Goal: Task Accomplishment & Management: Use online tool/utility

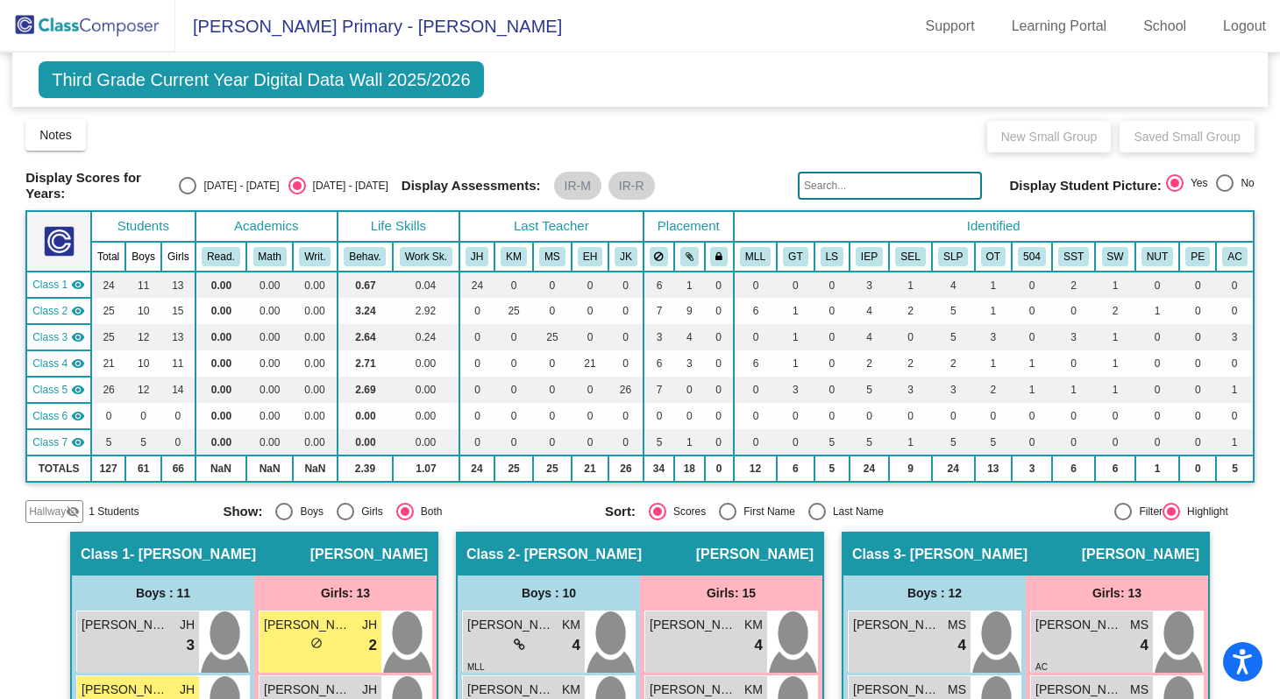
scroll to position [1541, 0]
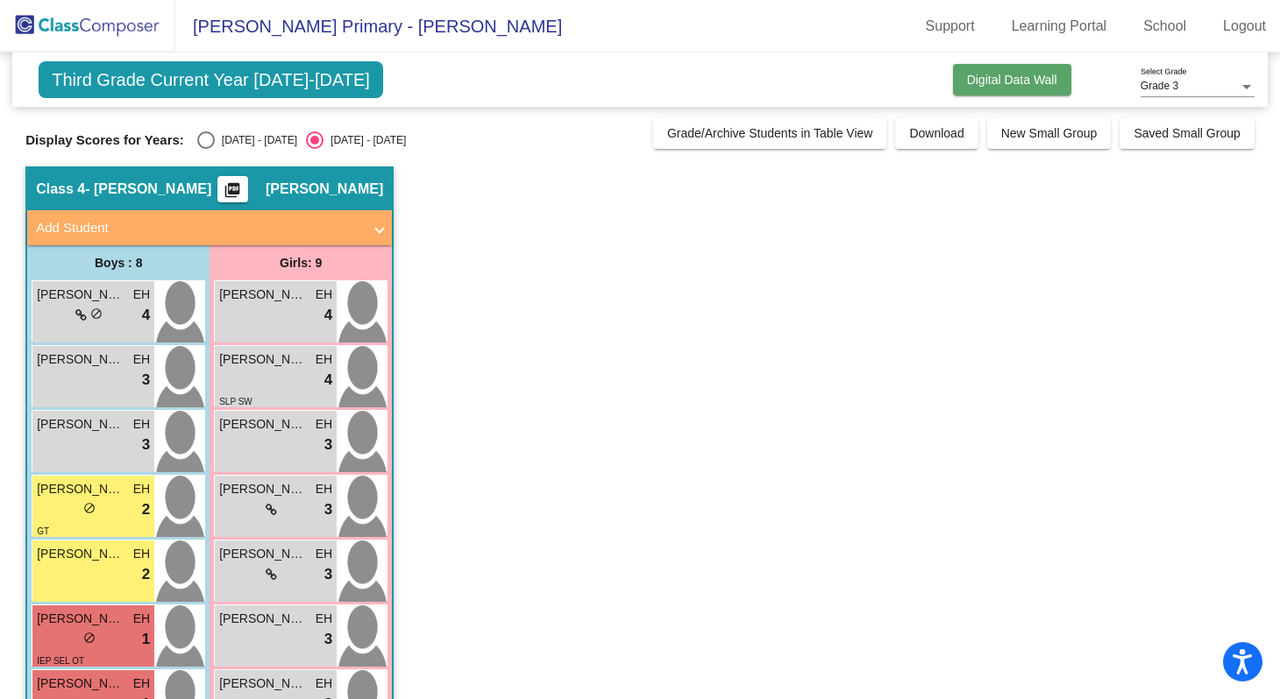
click at [1019, 83] on span "Digital Data Wall" at bounding box center [1012, 80] width 90 height 14
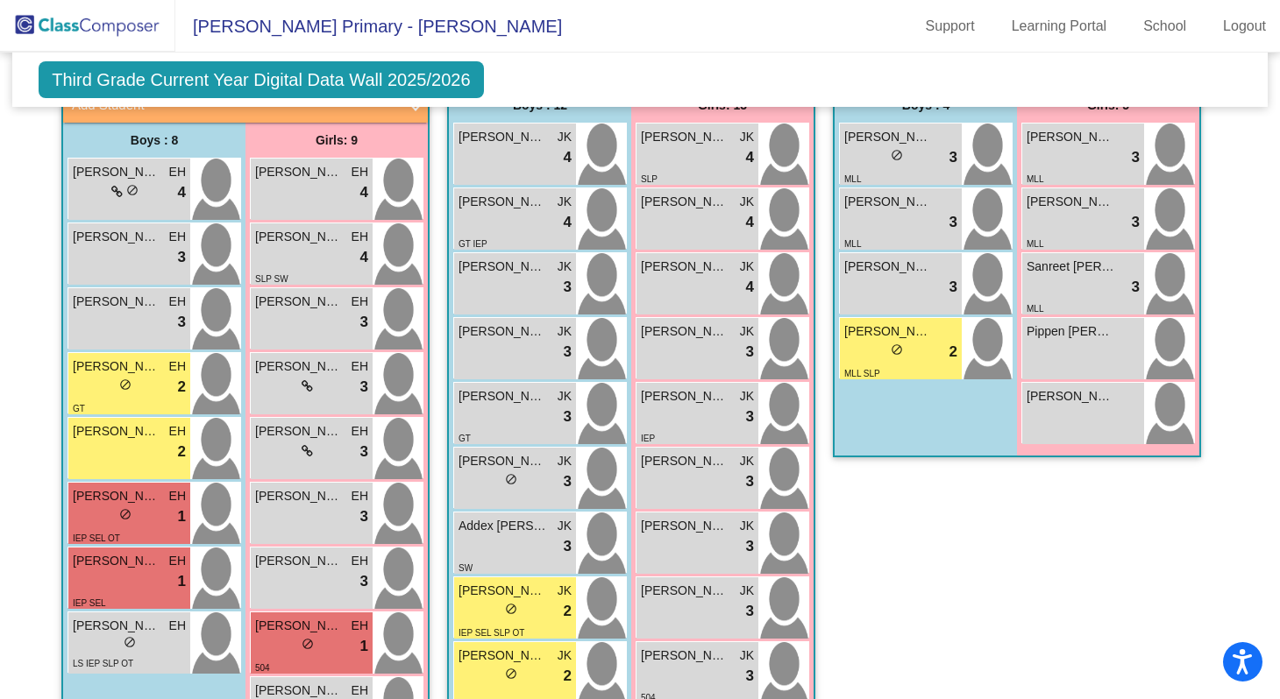
scroll to position [1560, 0]
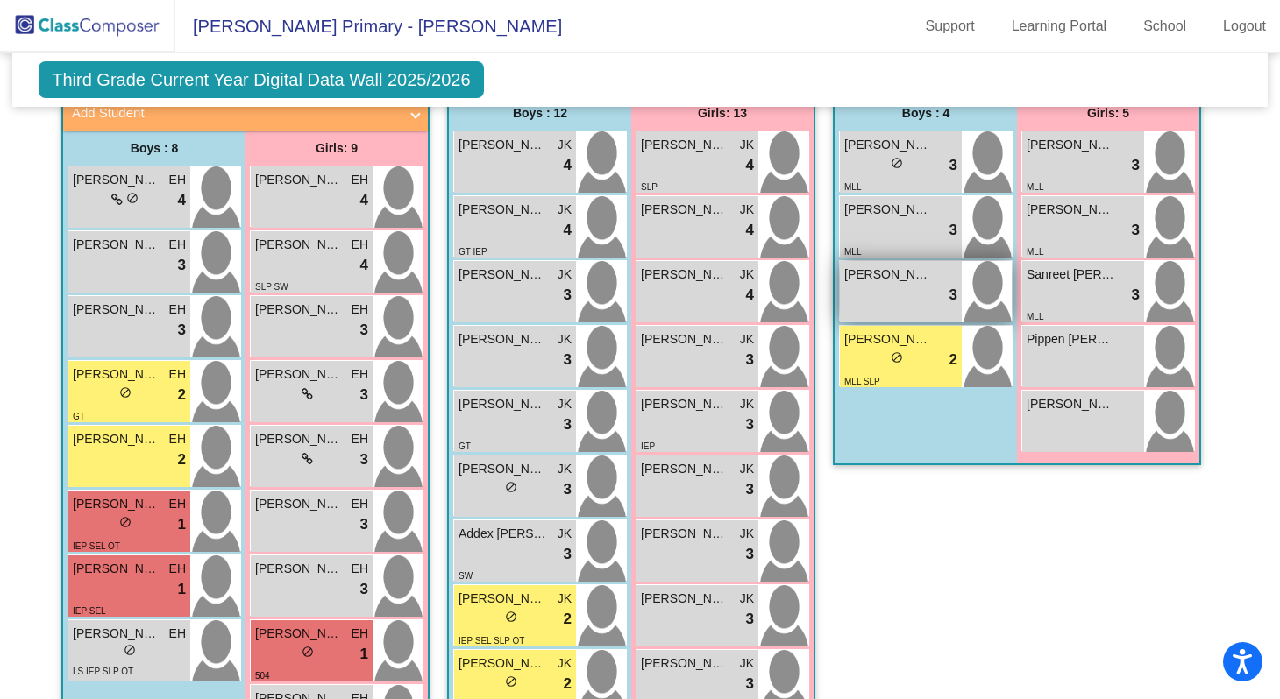
click at [905, 289] on div "lock do_not_disturb_alt 3" at bounding box center [900, 295] width 113 height 23
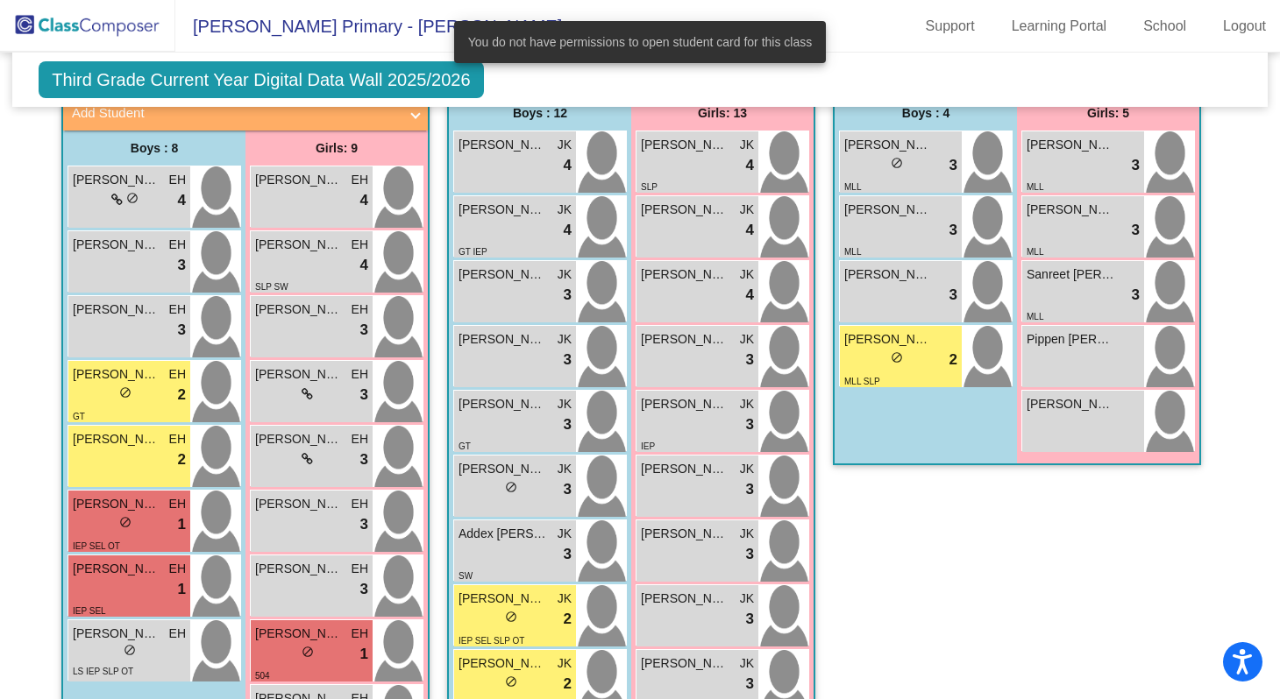
click at [922, 525] on div "Class 6 - [PERSON_NAME] picture_as_pdf Add Student First Name Last Name Student…" at bounding box center [1017, 527] width 368 height 950
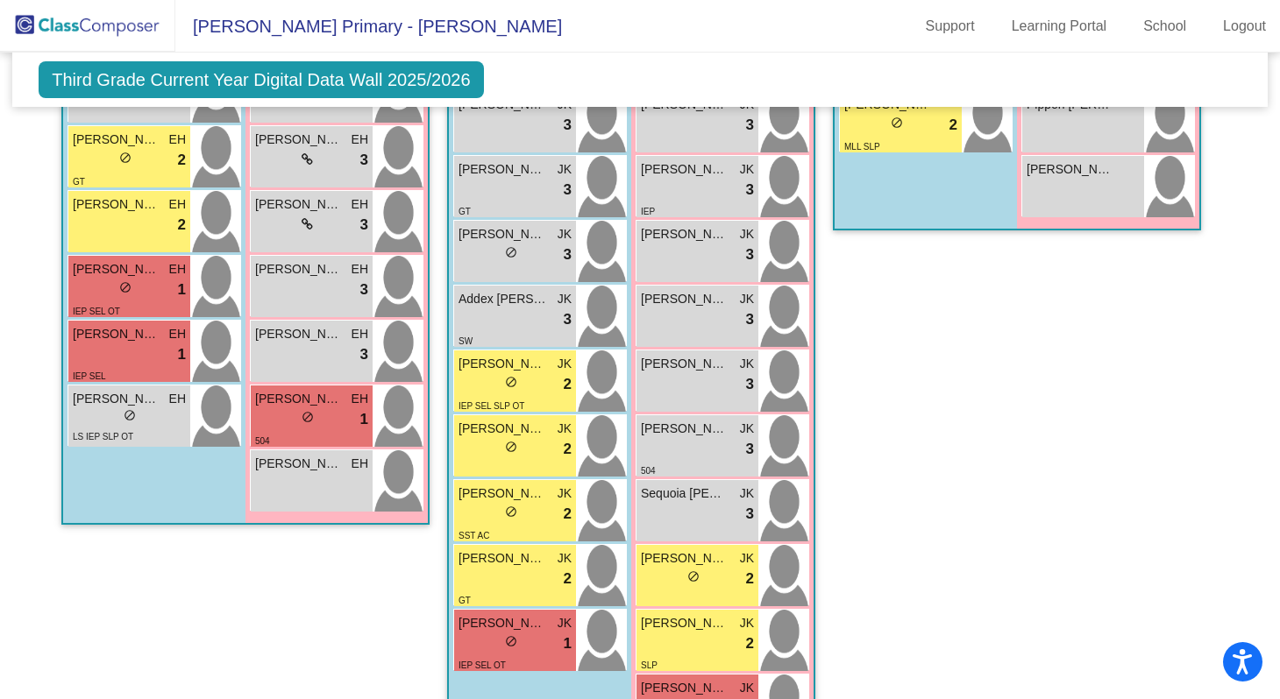
scroll to position [1790, 0]
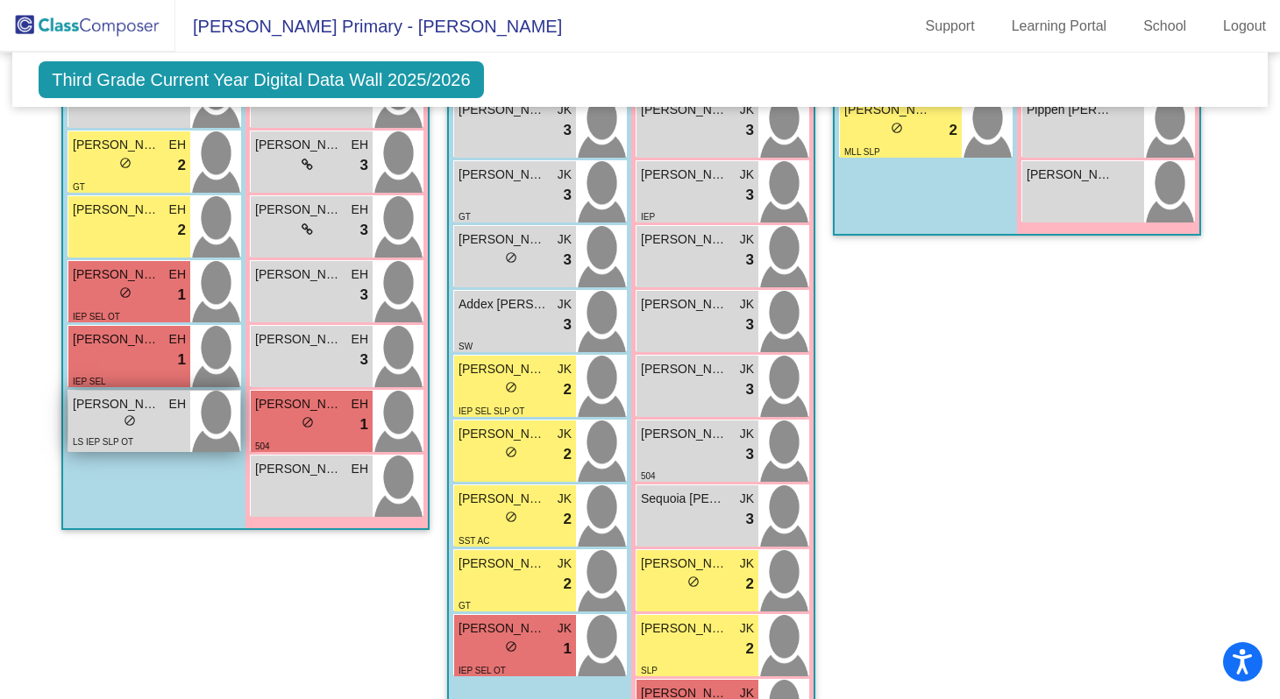
click at [164, 425] on div "lock do_not_disturb_alt" at bounding box center [129, 423] width 113 height 18
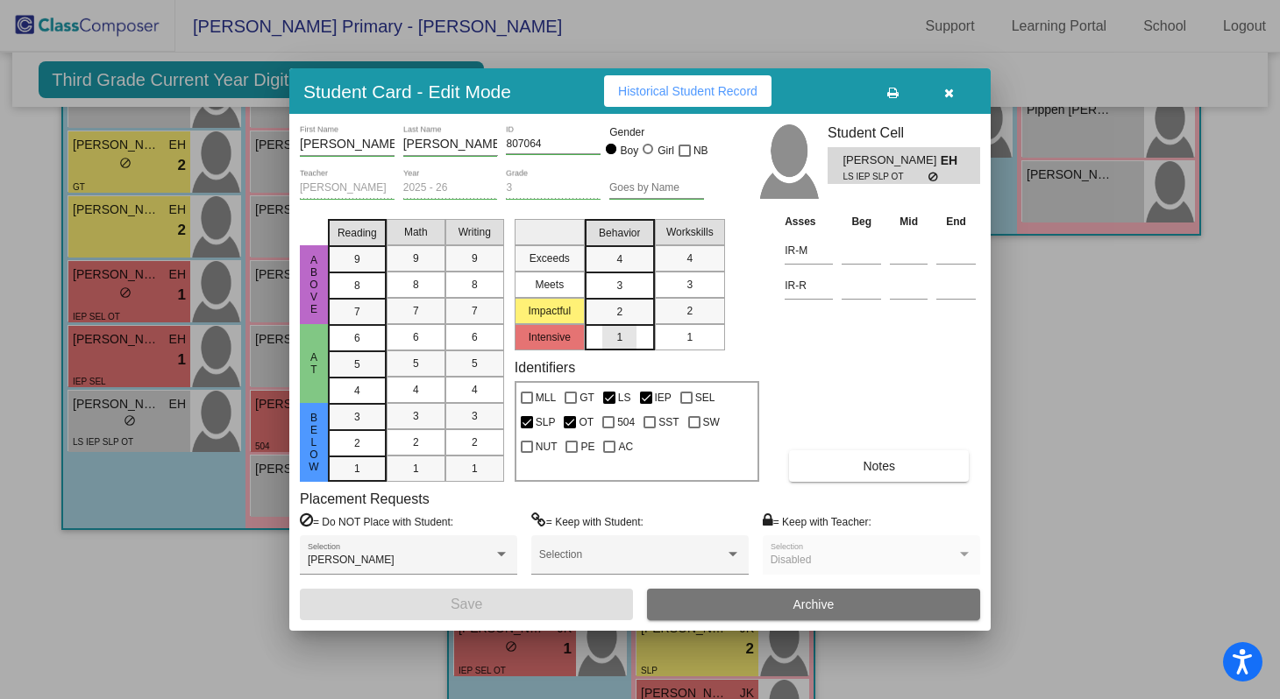
click at [616, 340] on span "1" at bounding box center [619, 338] width 6 height 16
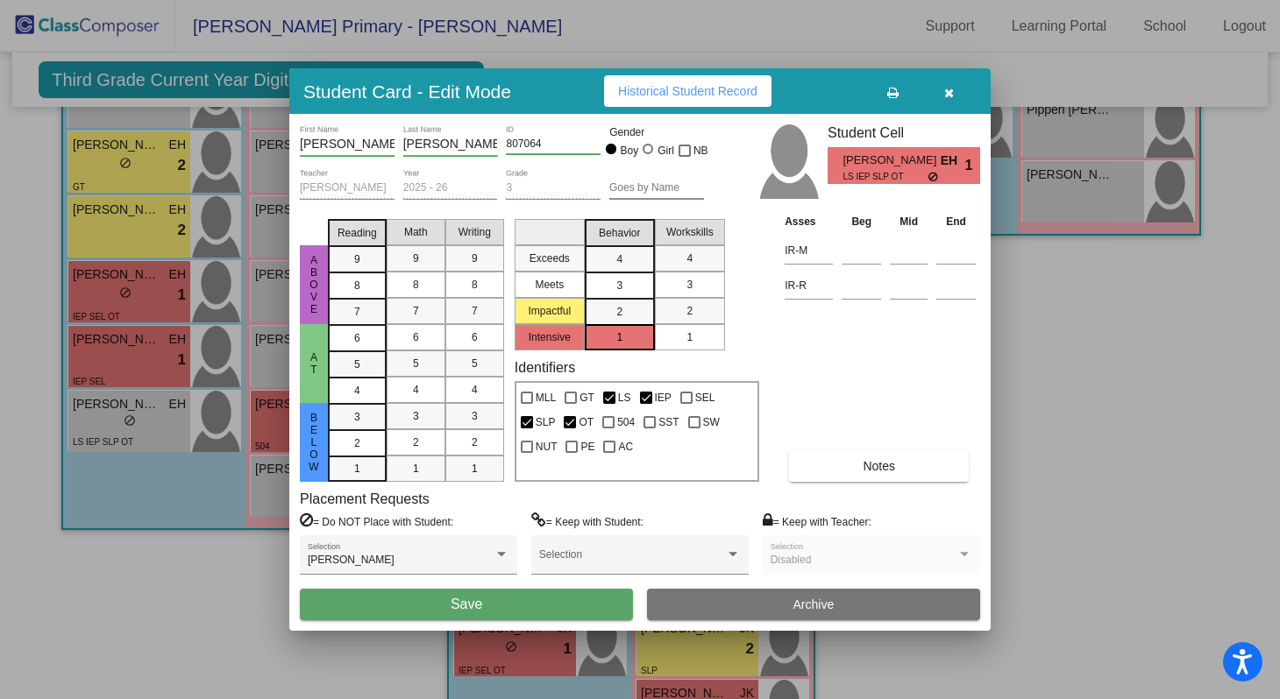
click at [479, 605] on span "Save" at bounding box center [467, 604] width 32 height 15
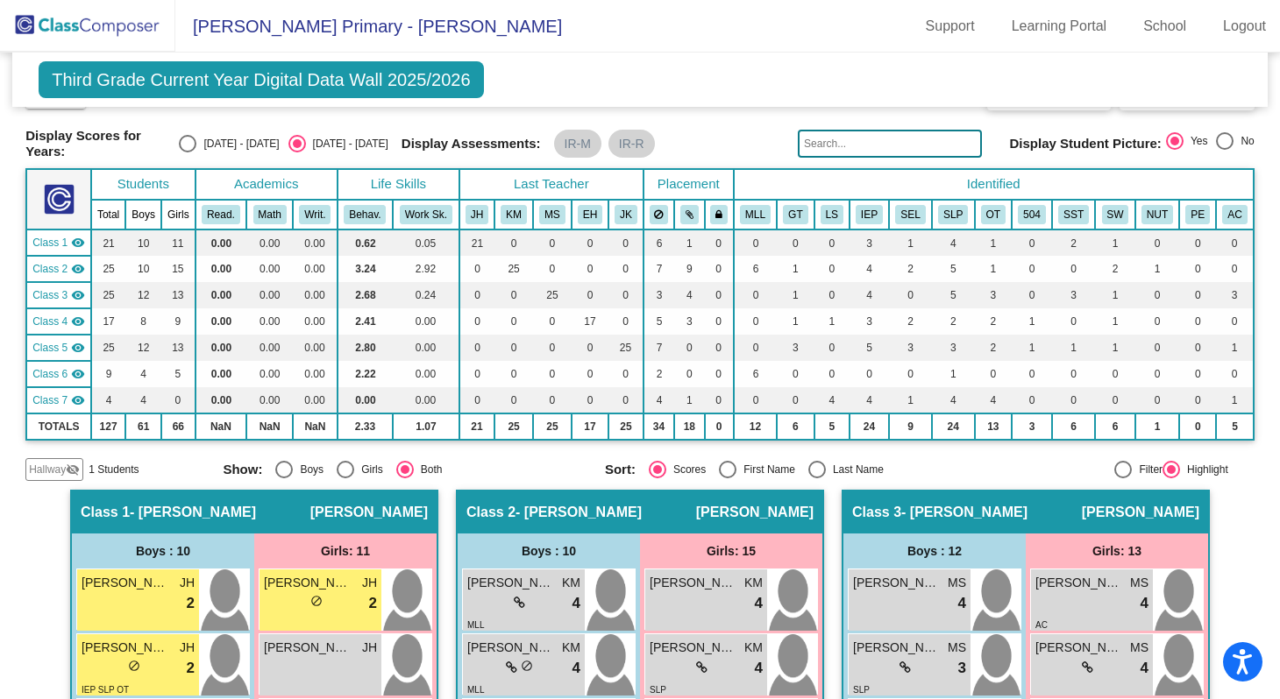
scroll to position [0, 0]
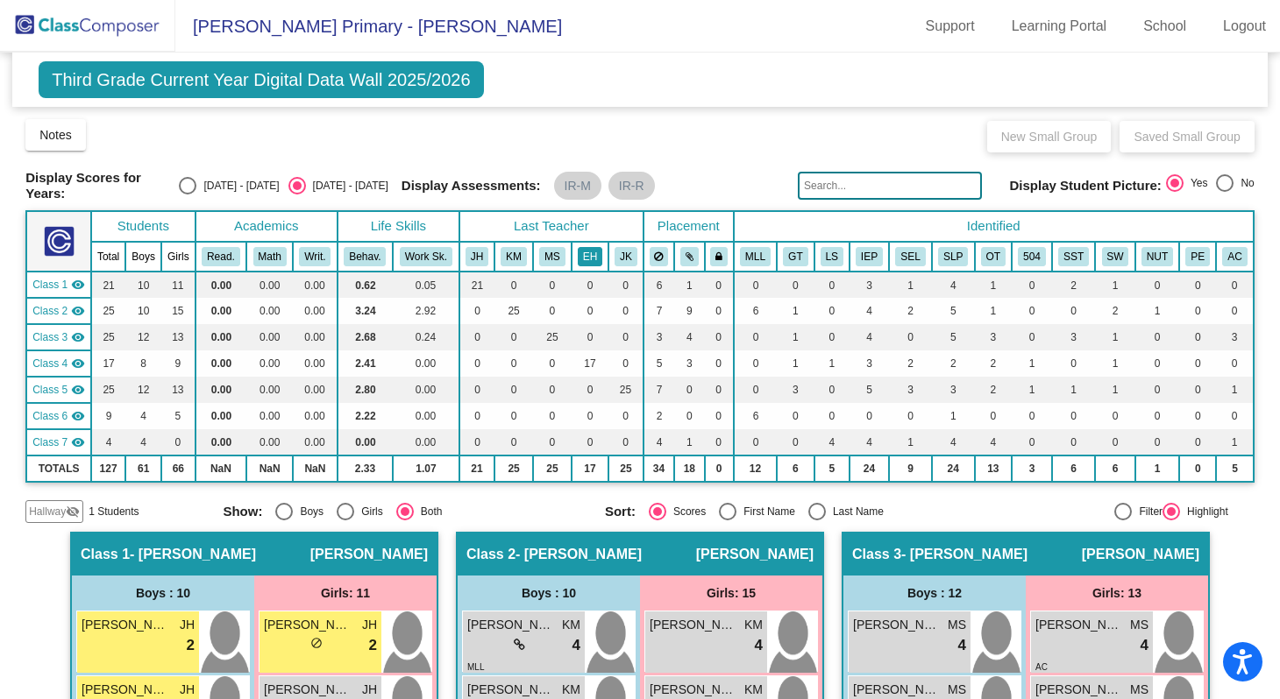
click at [588, 254] on button "EH" at bounding box center [590, 256] width 25 height 19
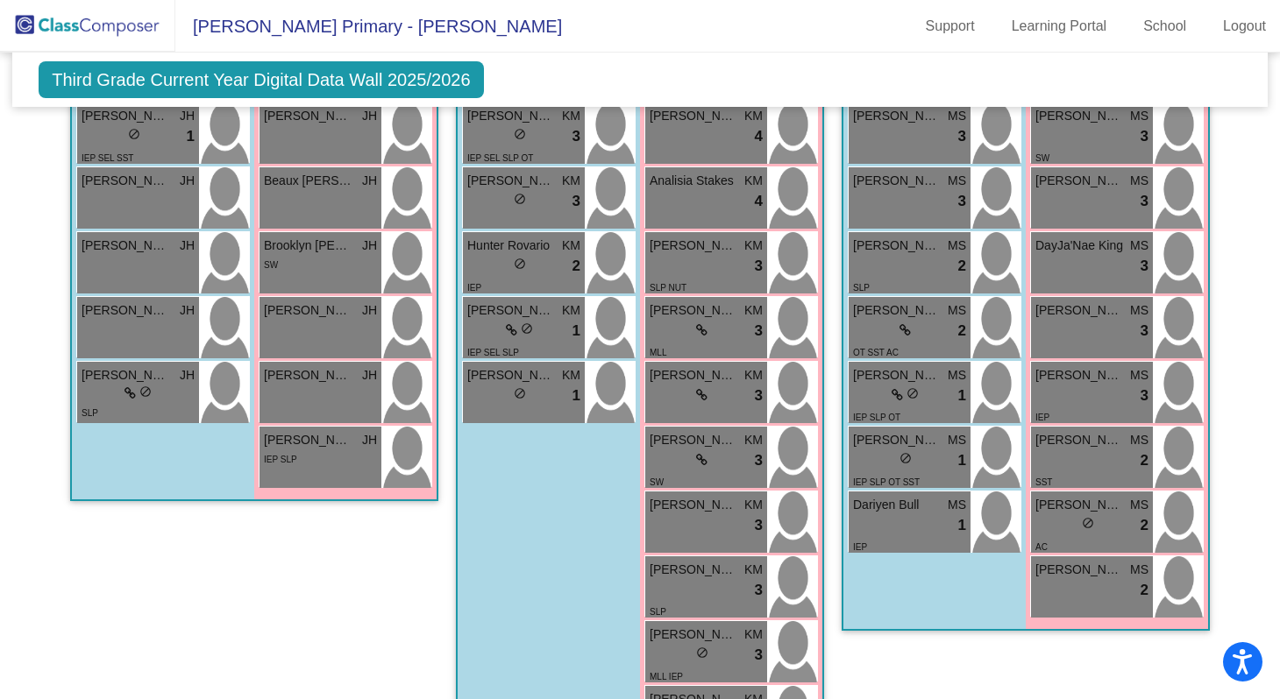
scroll to position [833, 0]
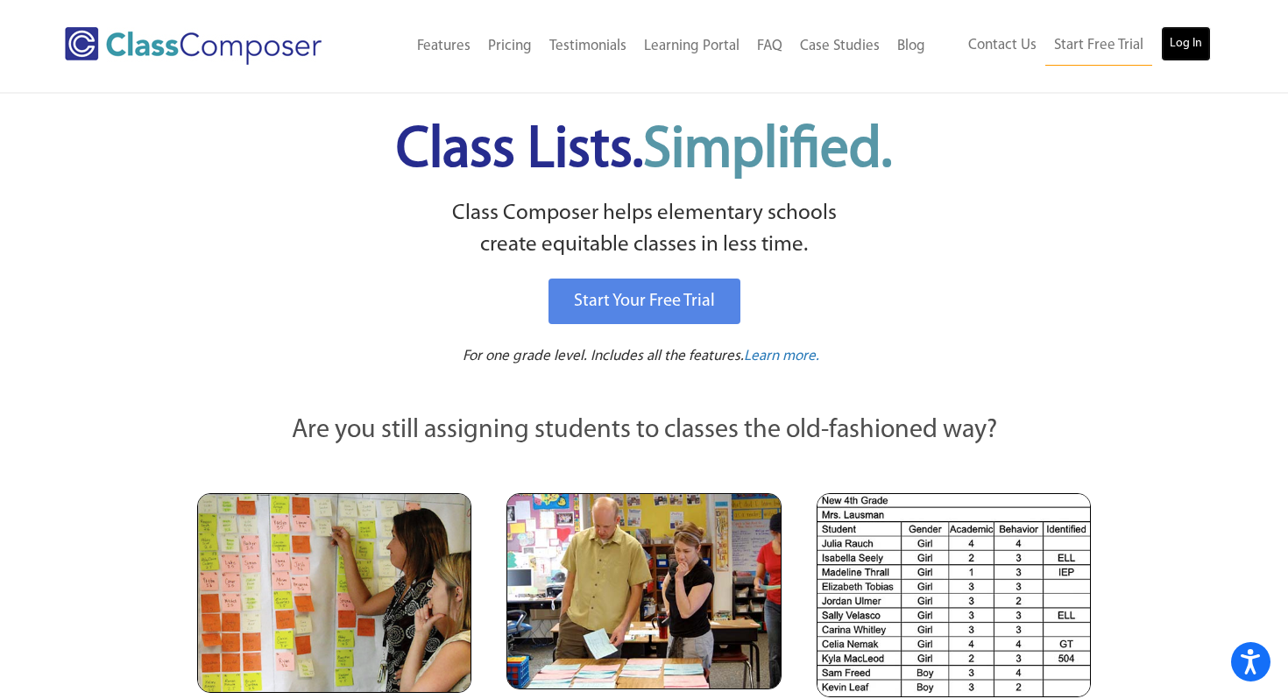
click at [1185, 51] on link "Log In" at bounding box center [1186, 43] width 50 height 35
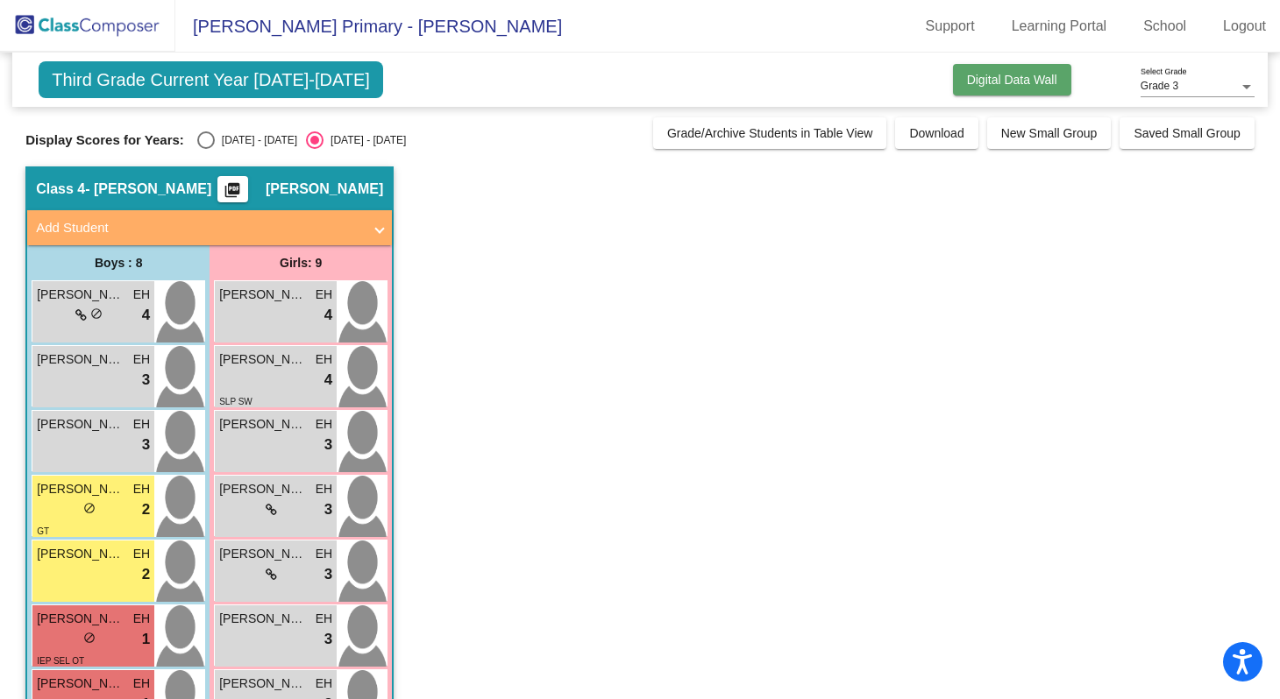
click at [1014, 81] on span "Digital Data Wall" at bounding box center [1012, 80] width 90 height 14
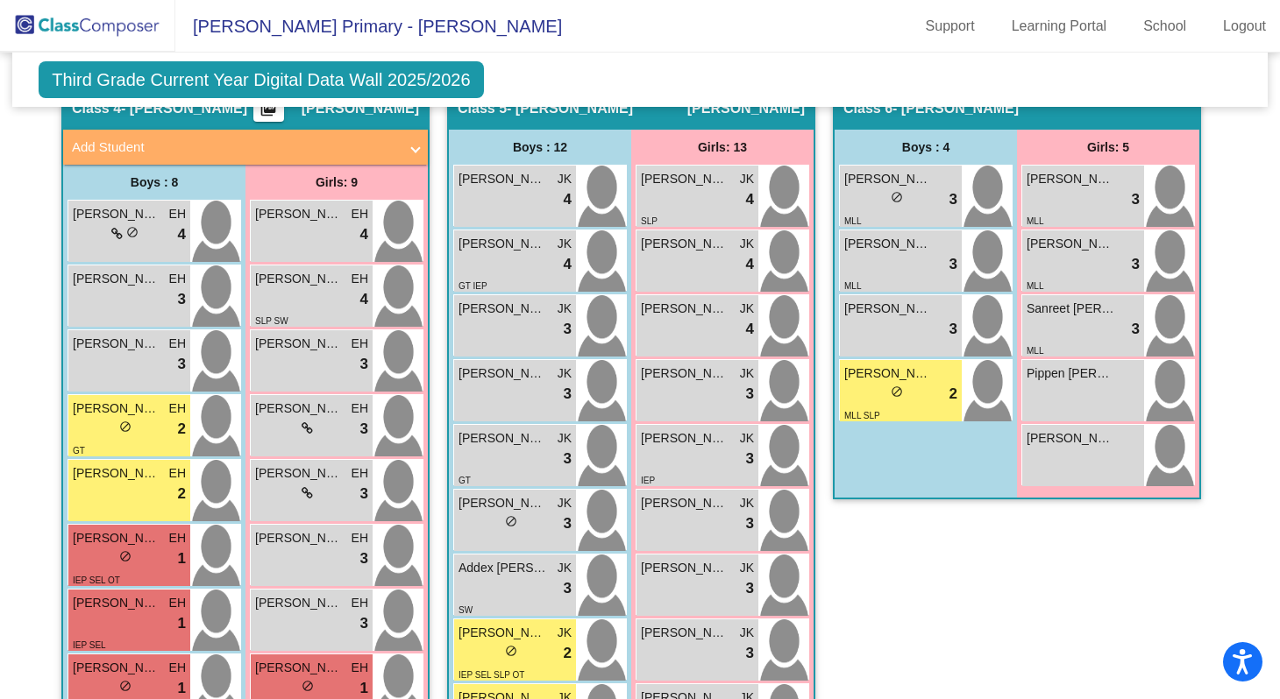
scroll to position [1514, 0]
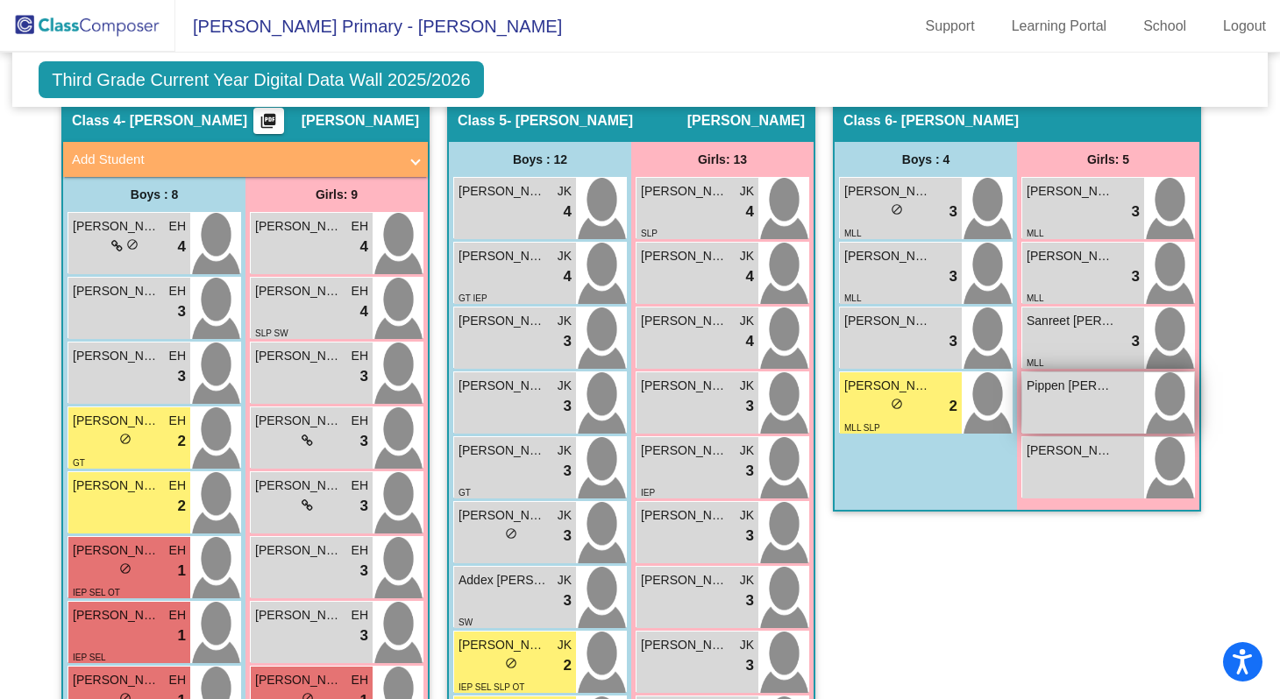
click at [1133, 400] on div "Pippen [PERSON_NAME] lock do_not_disturb_alt" at bounding box center [1083, 403] width 122 height 61
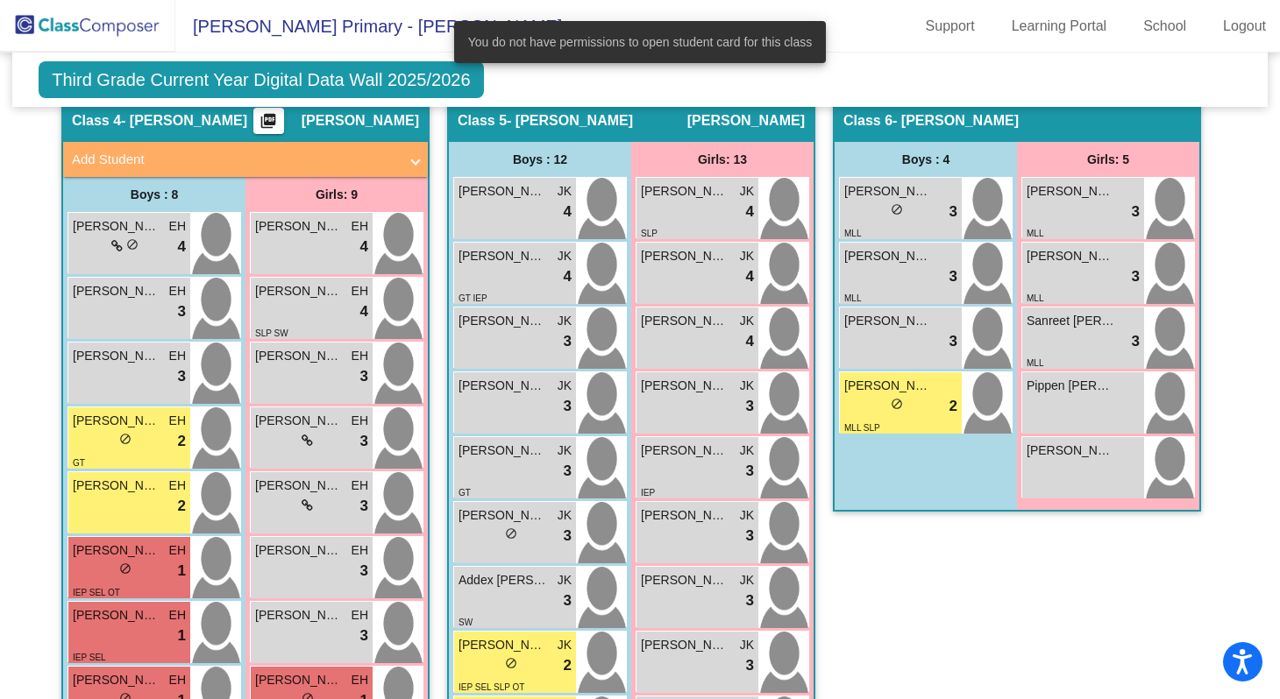
click at [1011, 602] on div "Class 6 - [PERSON_NAME] picture_as_pdf Add Student First Name Last Name Student…" at bounding box center [1017, 573] width 368 height 950
